Goal: Navigation & Orientation: Find specific page/section

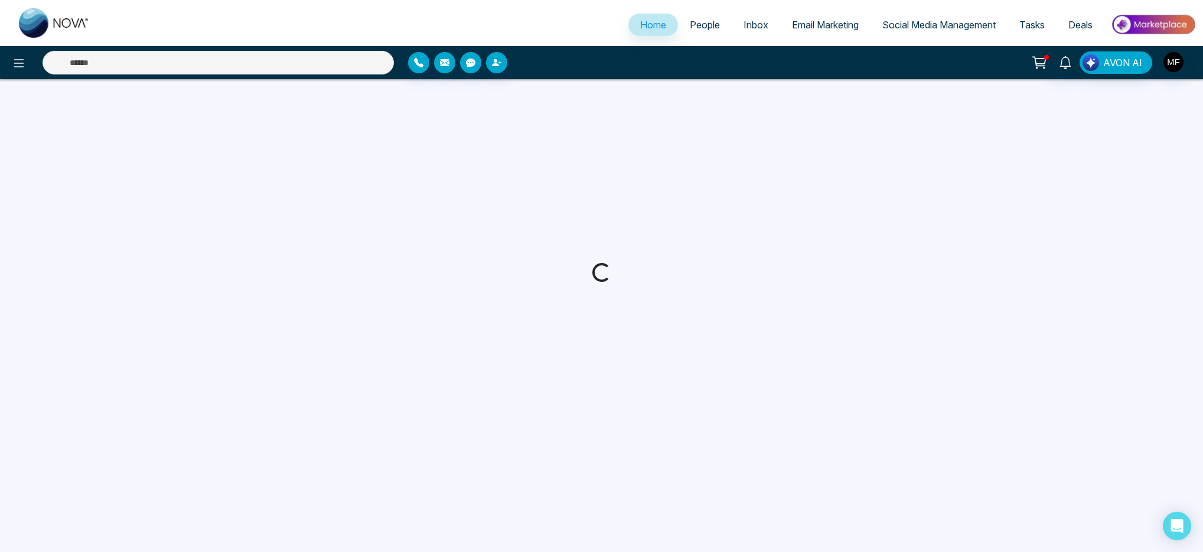
select select "*"
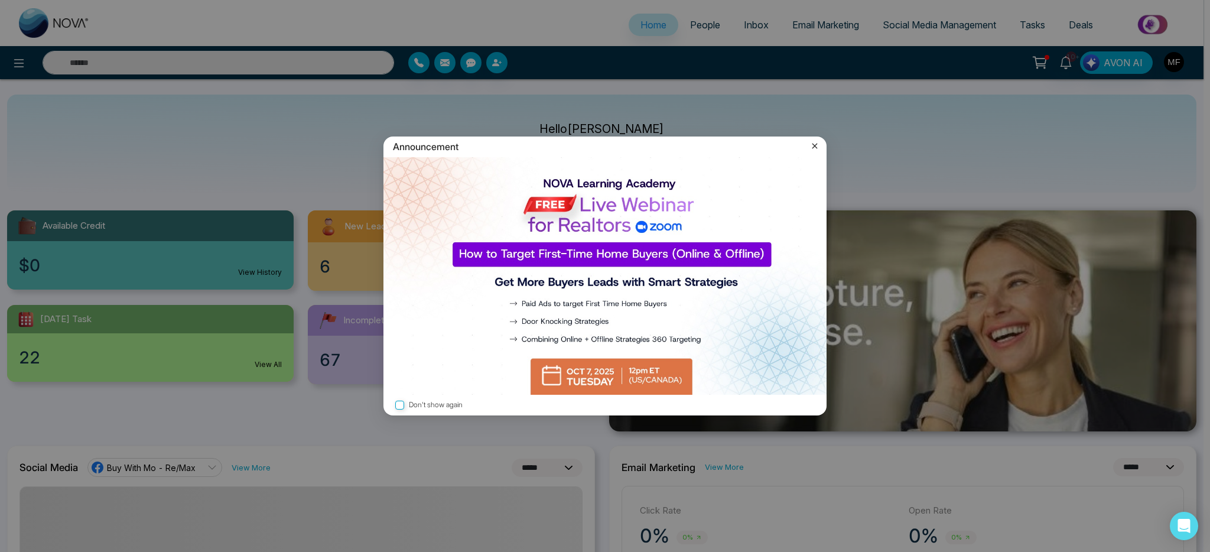
click at [816, 145] on icon at bounding box center [815, 146] width 12 height 12
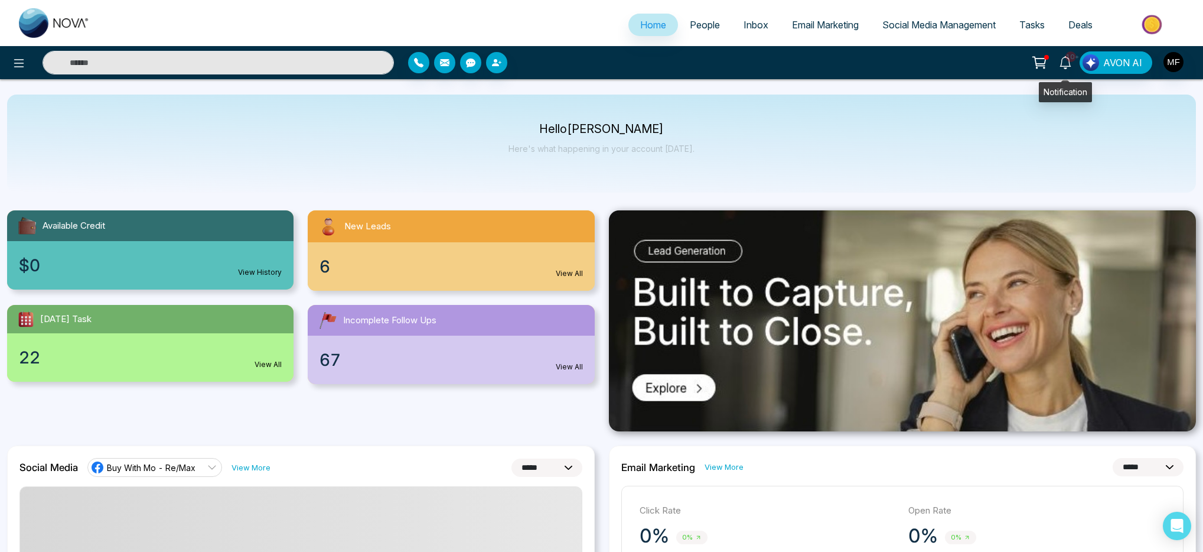
click at [1075, 61] on link "10+" at bounding box center [1065, 61] width 28 height 21
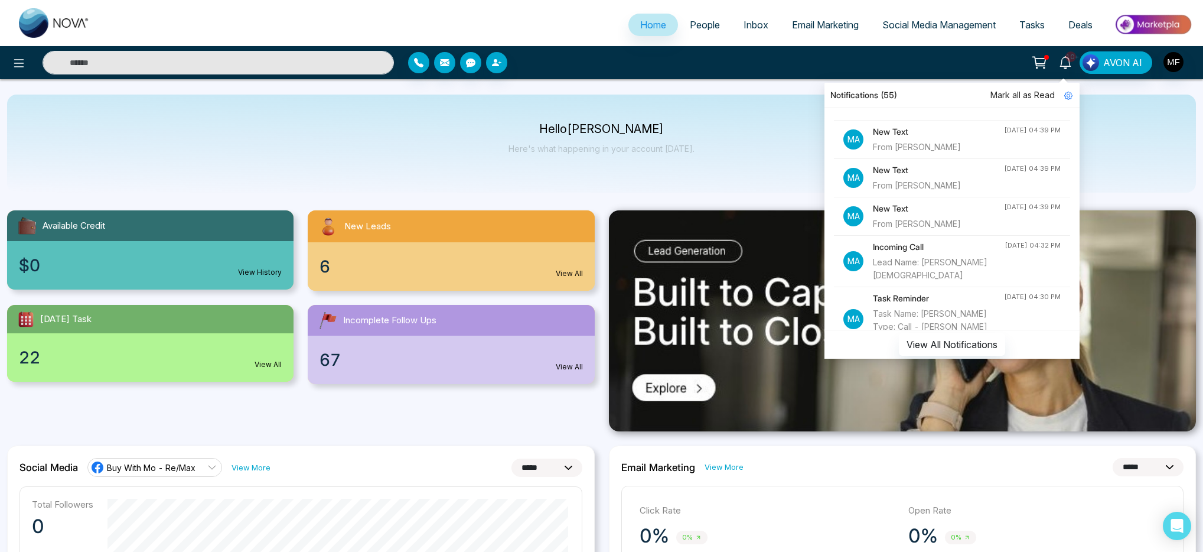
scroll to position [73, 0]
click at [565, 120] on div "Hello [PERSON_NAME] Here's what happening in your account [DATE]." at bounding box center [601, 144] width 1189 height 98
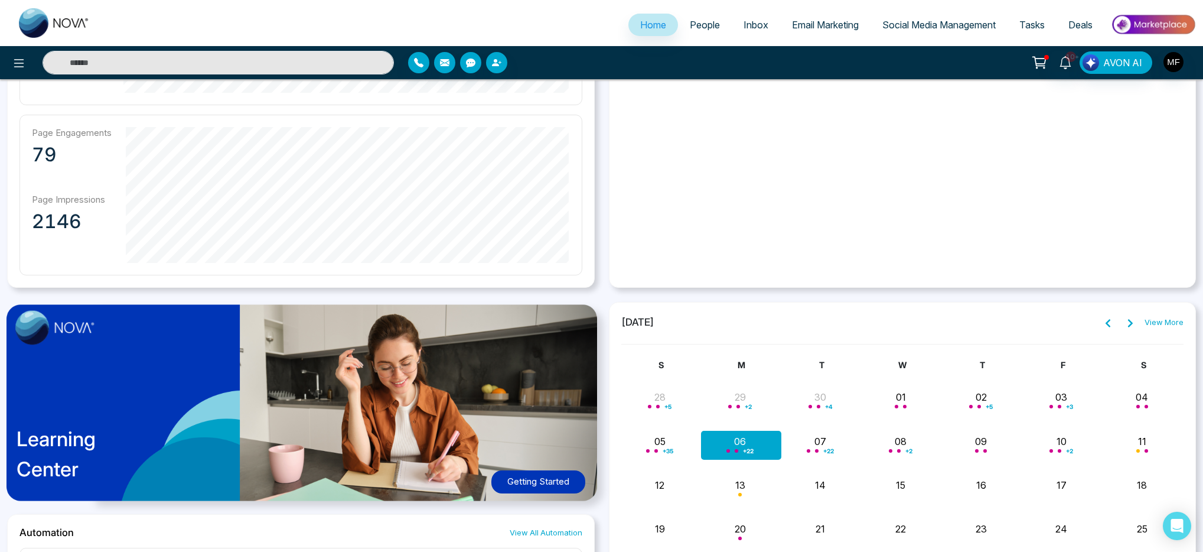
scroll to position [698, 0]
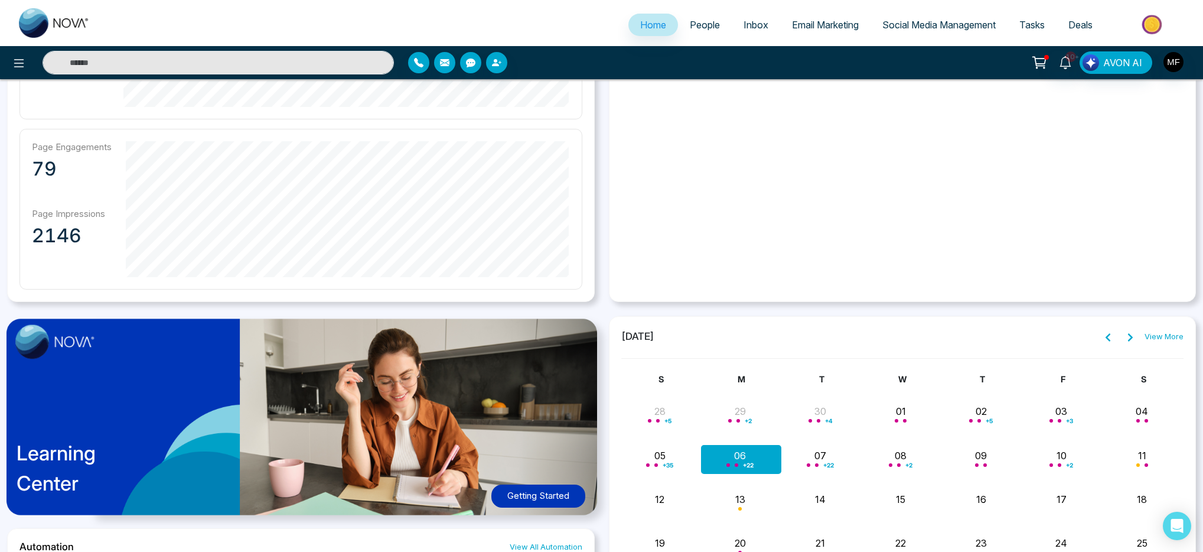
click at [601, 302] on div "**********" at bounding box center [601, 135] width 1203 height 1272
click at [601, 311] on img at bounding box center [307, 422] width 617 height 223
